Goal: Navigation & Orientation: Go to known website

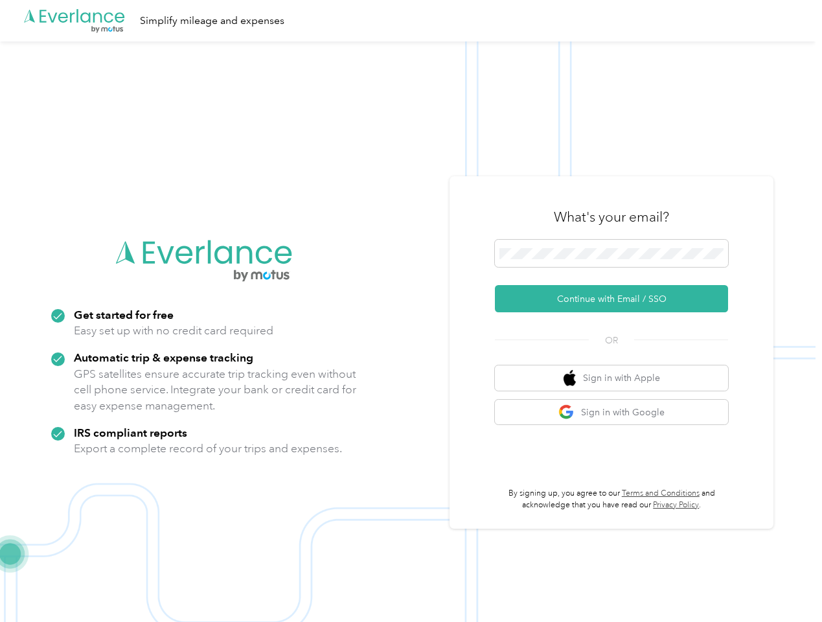
click at [411, 311] on img at bounding box center [407, 352] width 815 height 622
click at [411, 21] on div ".cls-1 { fill: #00adee; } .cls-2 { fill: #fff; } .cls-3 { fill: #707372; } .cls…" at bounding box center [407, 20] width 815 height 41
click at [617, 299] on button "Continue with Email / SSO" at bounding box center [611, 298] width 233 height 27
click at [617, 378] on button "Sign in with Apple" at bounding box center [611, 377] width 233 height 25
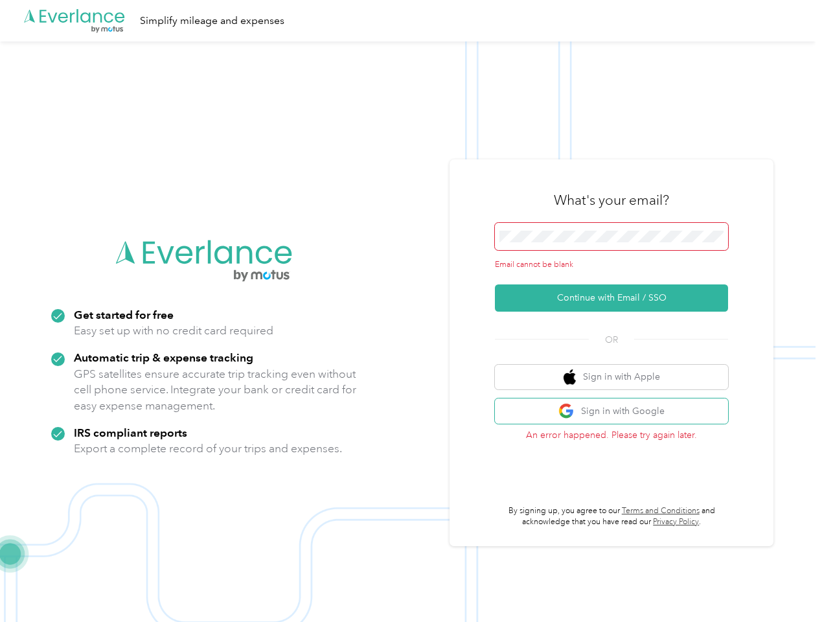
click at [617, 412] on button "Sign in with Google" at bounding box center [611, 410] width 233 height 25
